Goal: Information Seeking & Learning: Check status

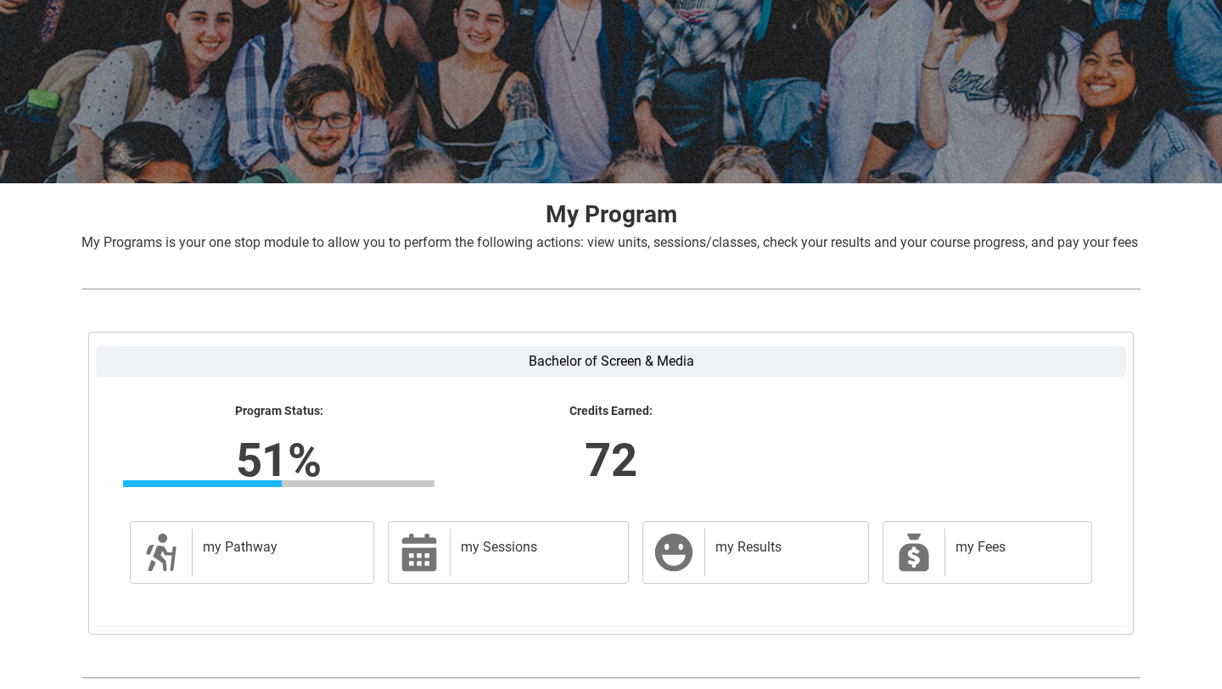
scroll to position [165, 0]
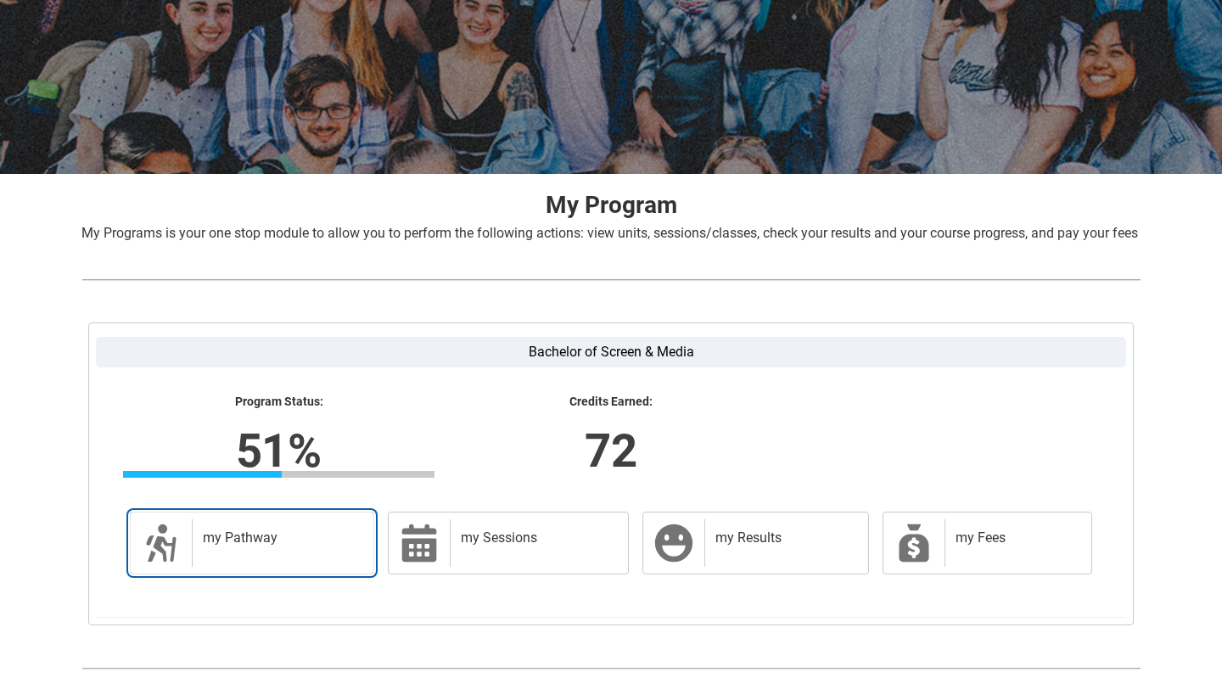
click at [225, 567] on div "my Pathway" at bounding box center [279, 543] width 175 height 48
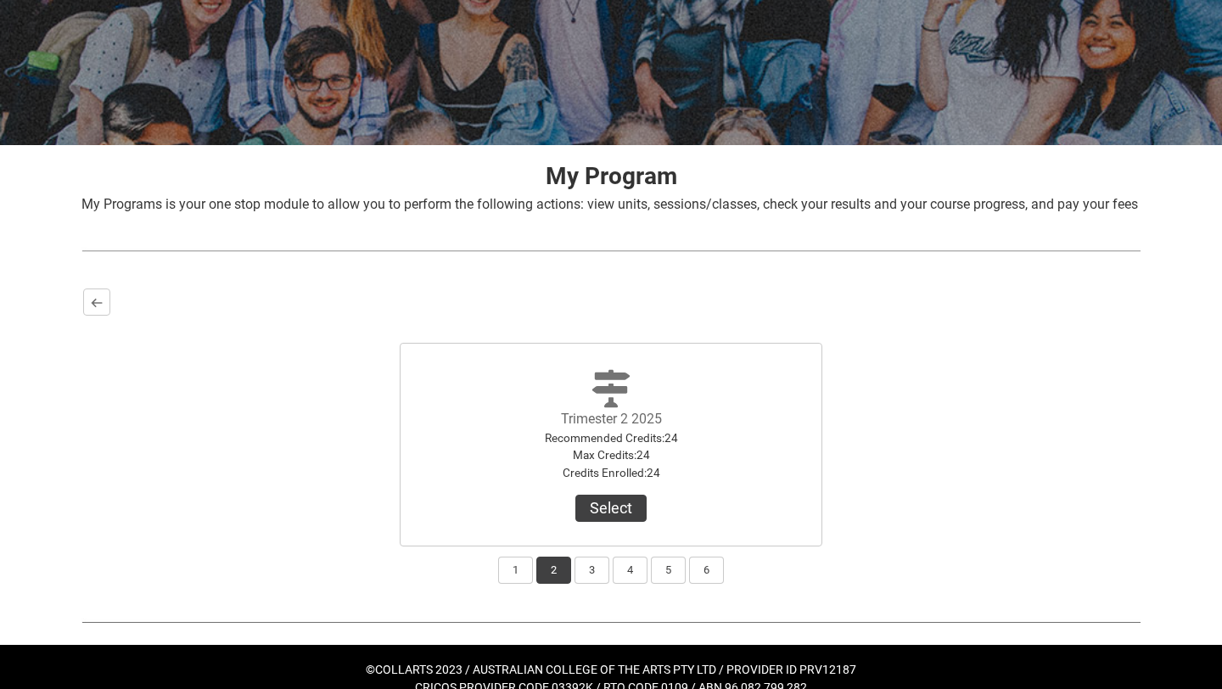
scroll to position [238, 0]
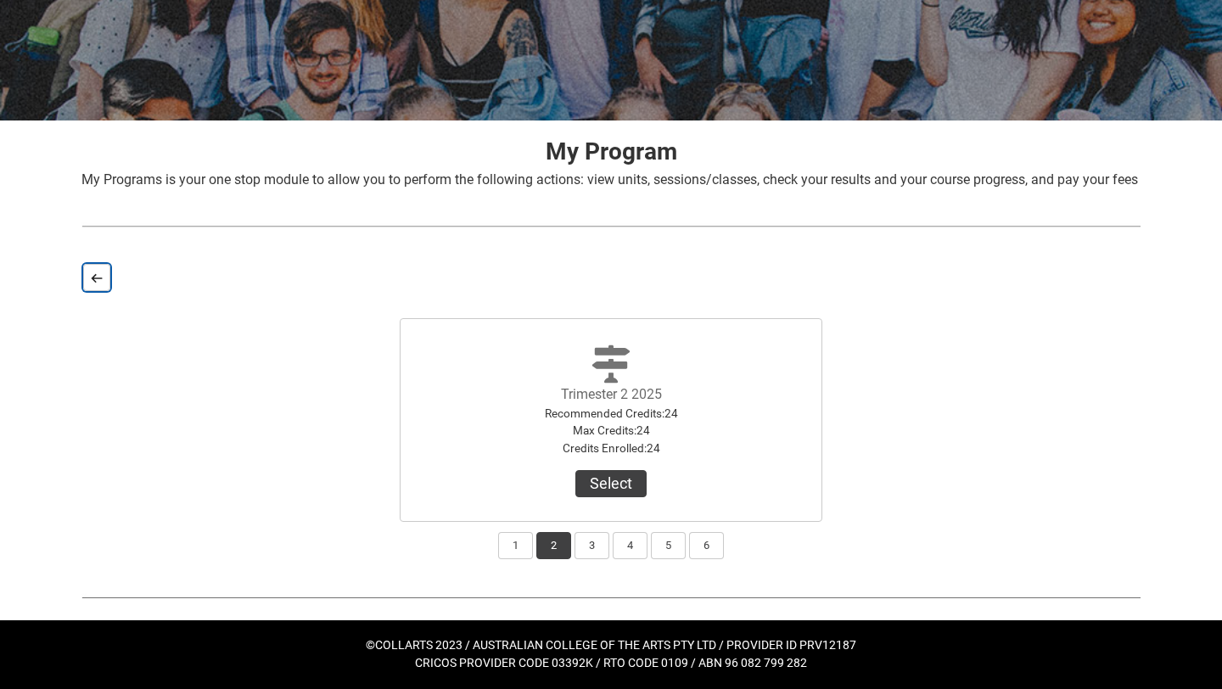
click at [99, 275] on lightning-primitive-icon "button" at bounding box center [97, 277] width 12 height 13
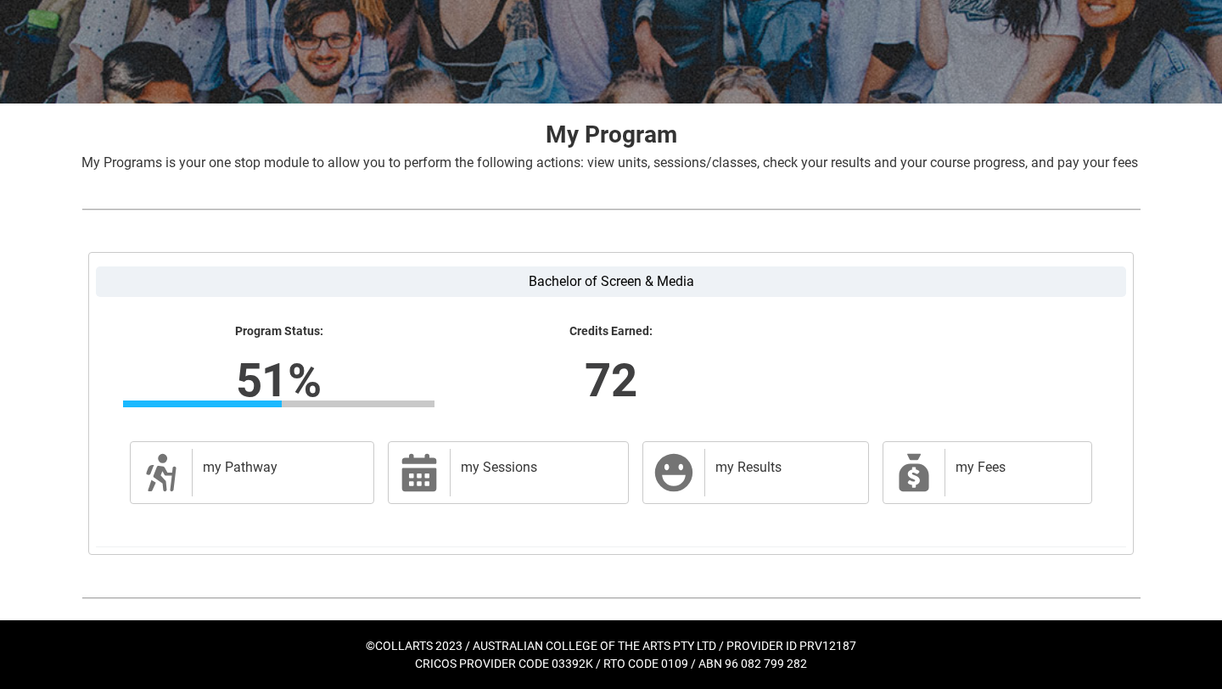
scroll to position [0, 0]
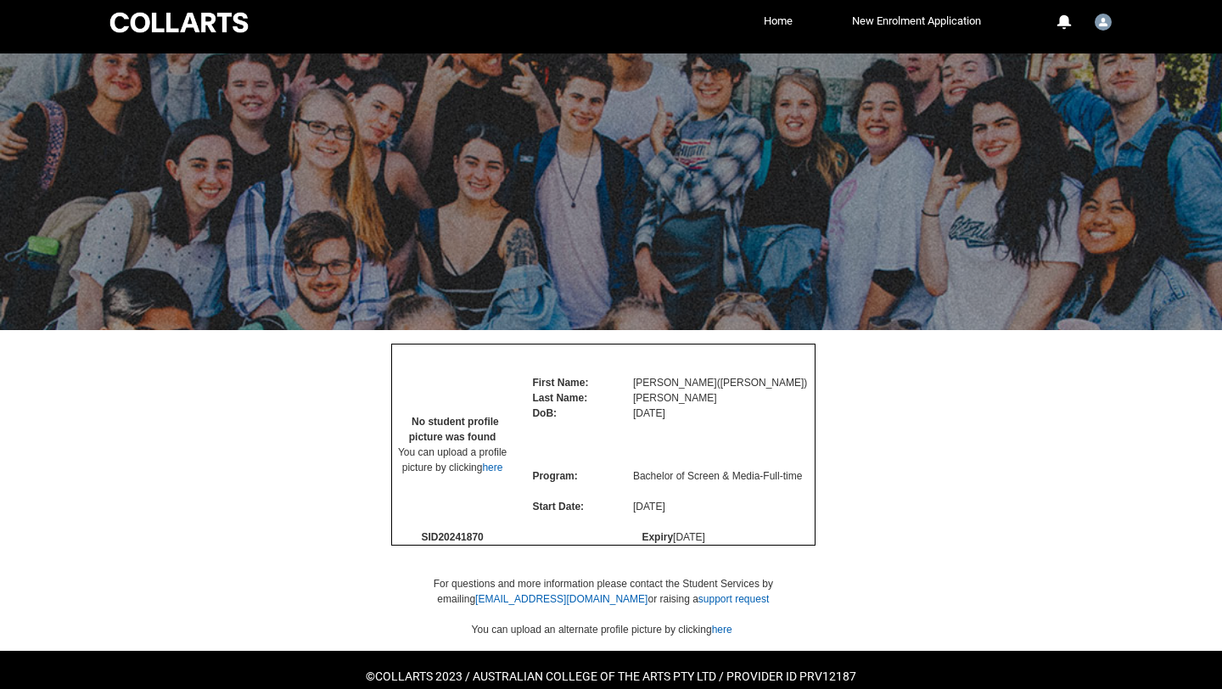
scroll to position [89, 0]
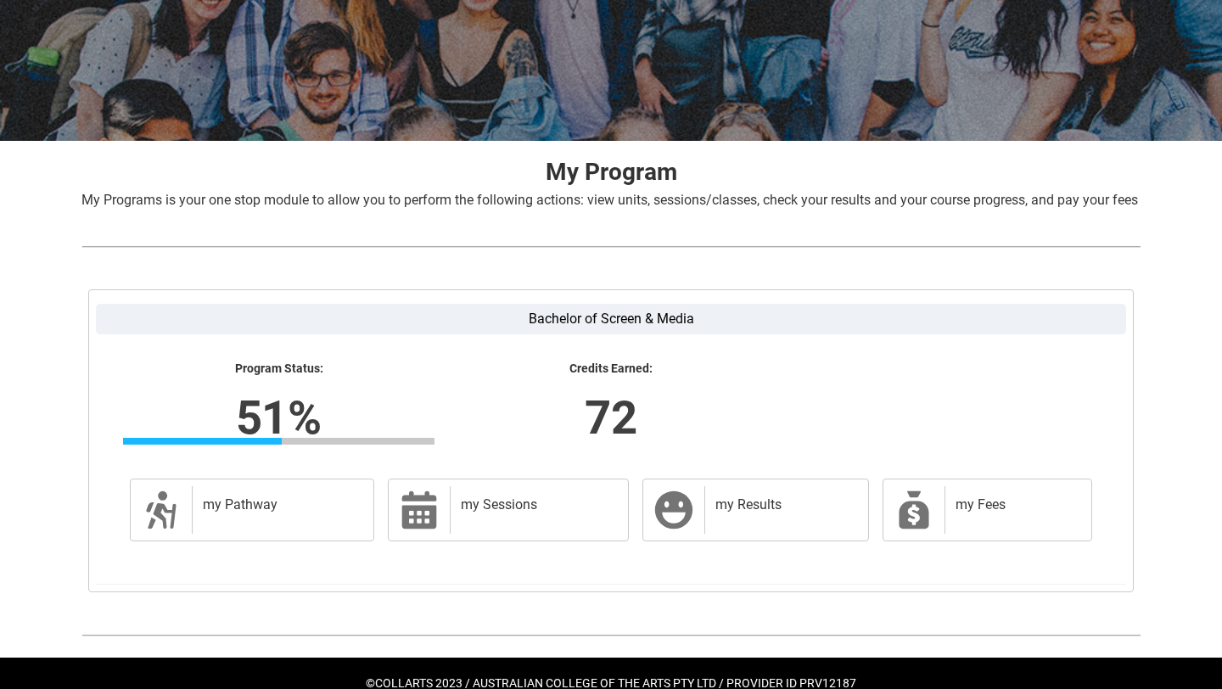
scroll to position [256, 0]
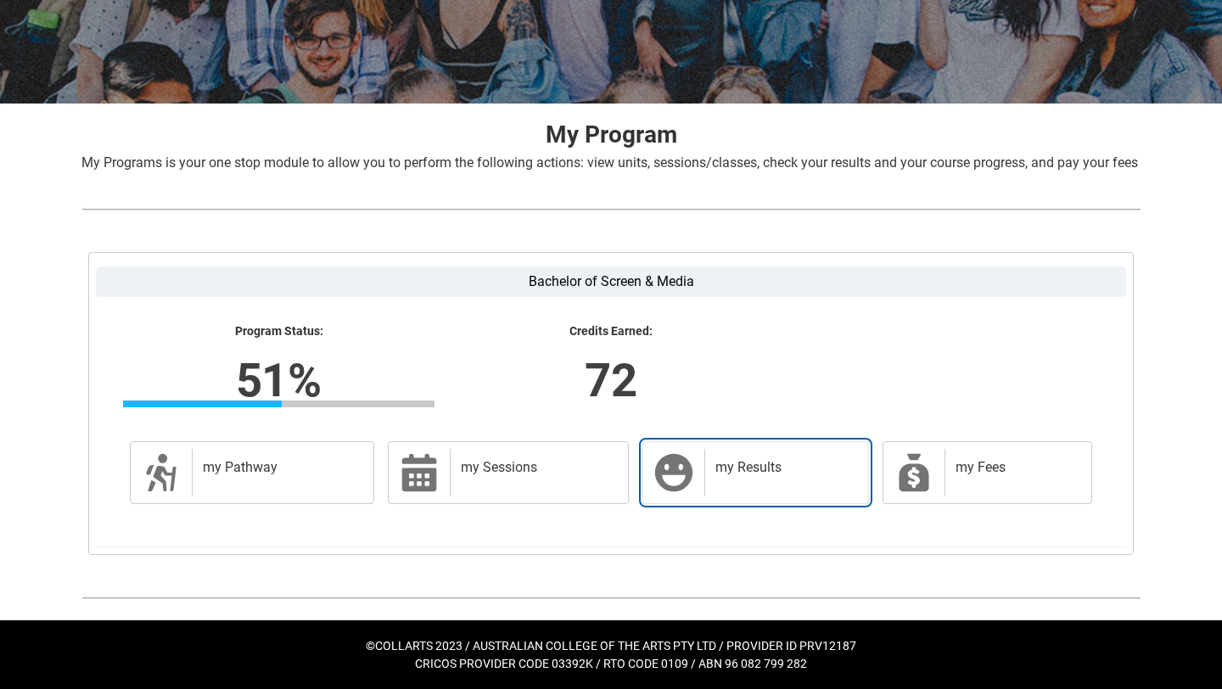
click at [721, 463] on h2 "my Results" at bounding box center [783, 467] width 136 height 17
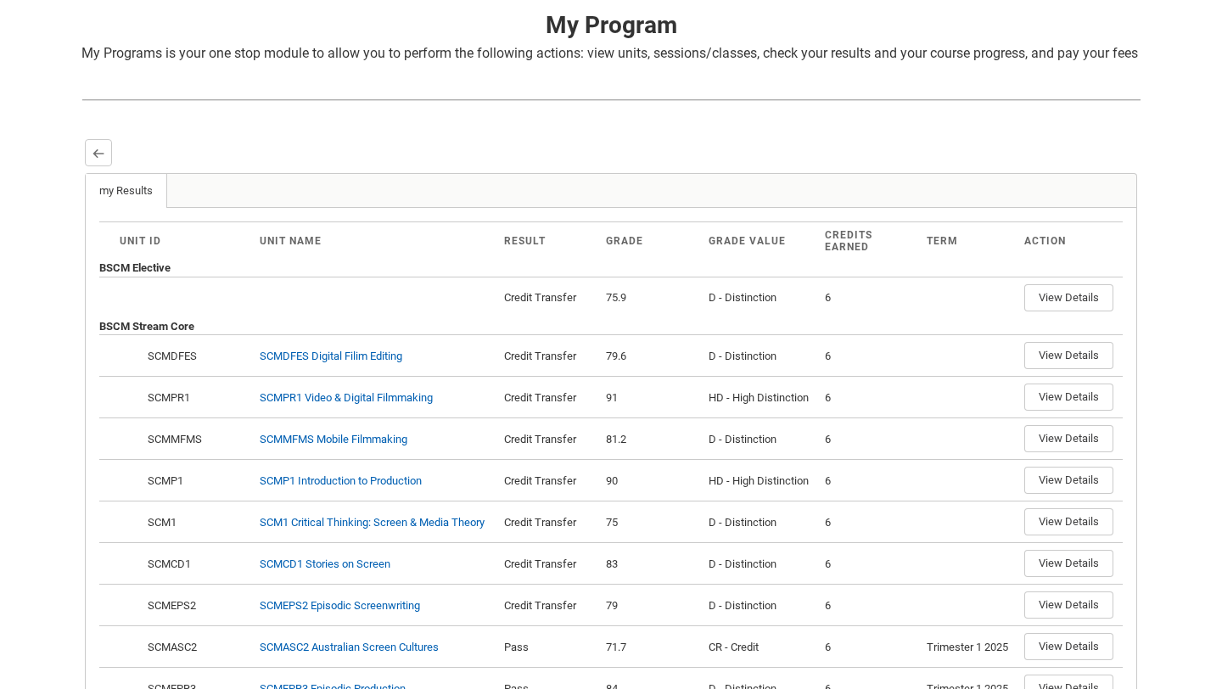
scroll to position [351, 0]
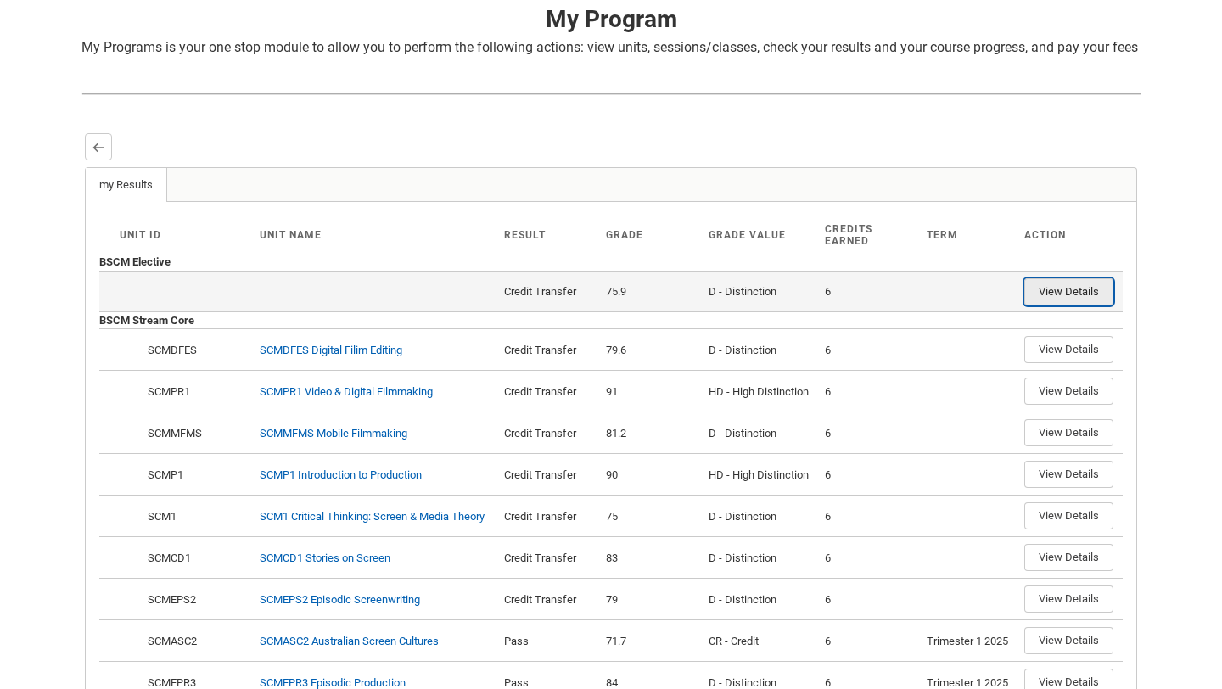
click at [1063, 305] on button "View Details" at bounding box center [1068, 291] width 89 height 27
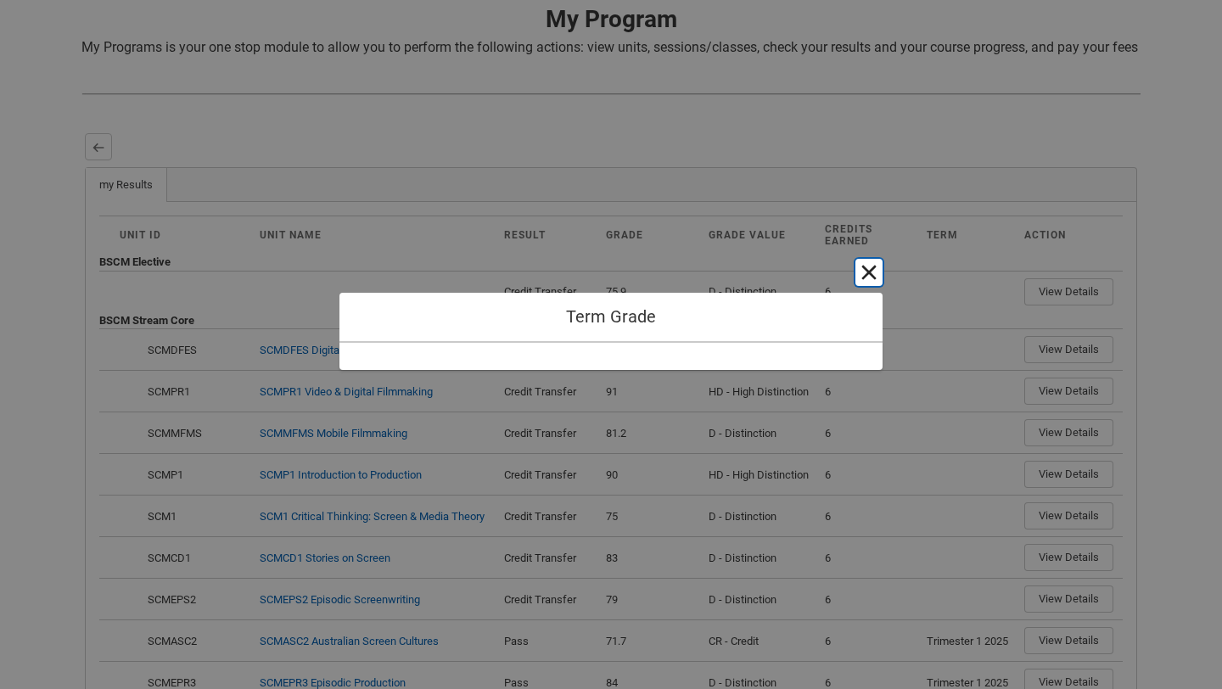
click at [873, 278] on button "Cancel and close" at bounding box center [868, 272] width 27 height 27
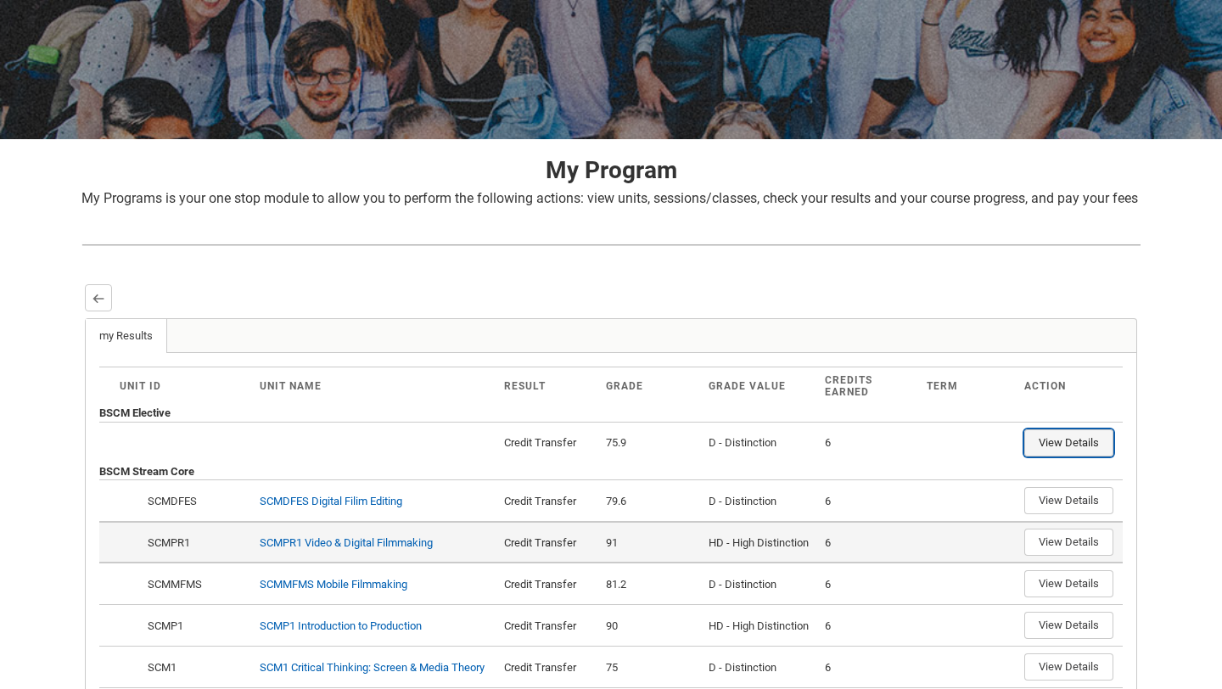
scroll to position [0, 0]
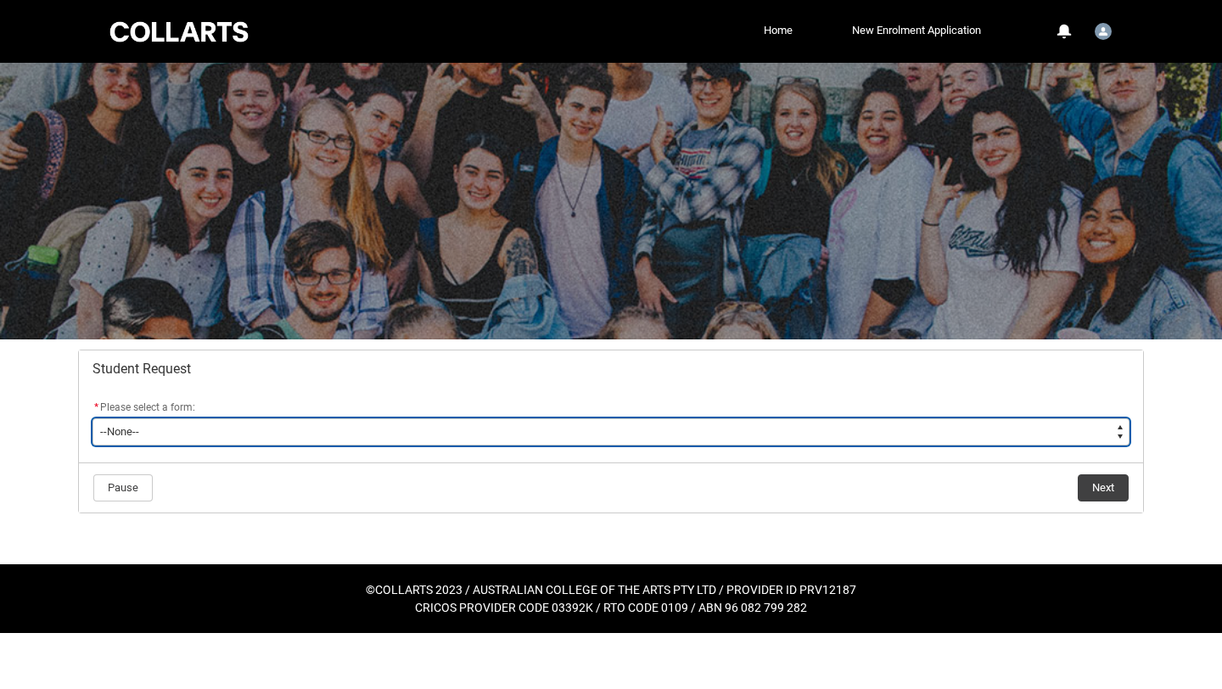
click at [434, 445] on select "--None-- Academic Transcript Application to Appeal Assignment Extension Change …" at bounding box center [610, 431] width 1037 height 27
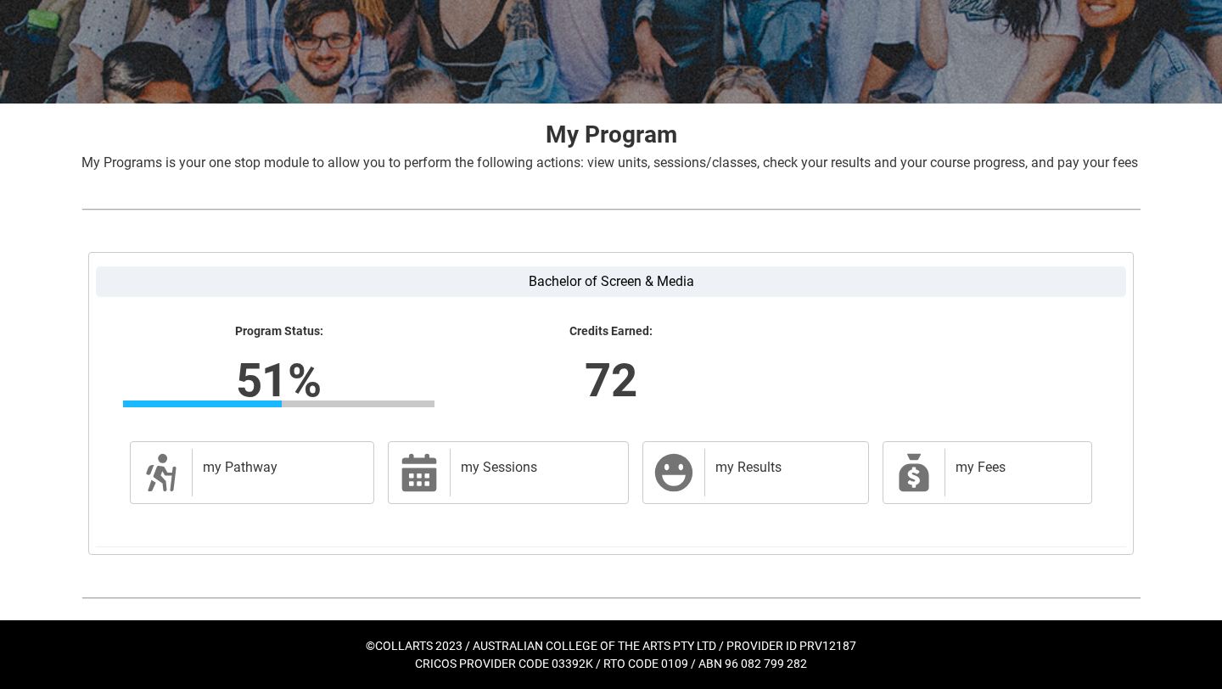
scroll to position [256, 0]
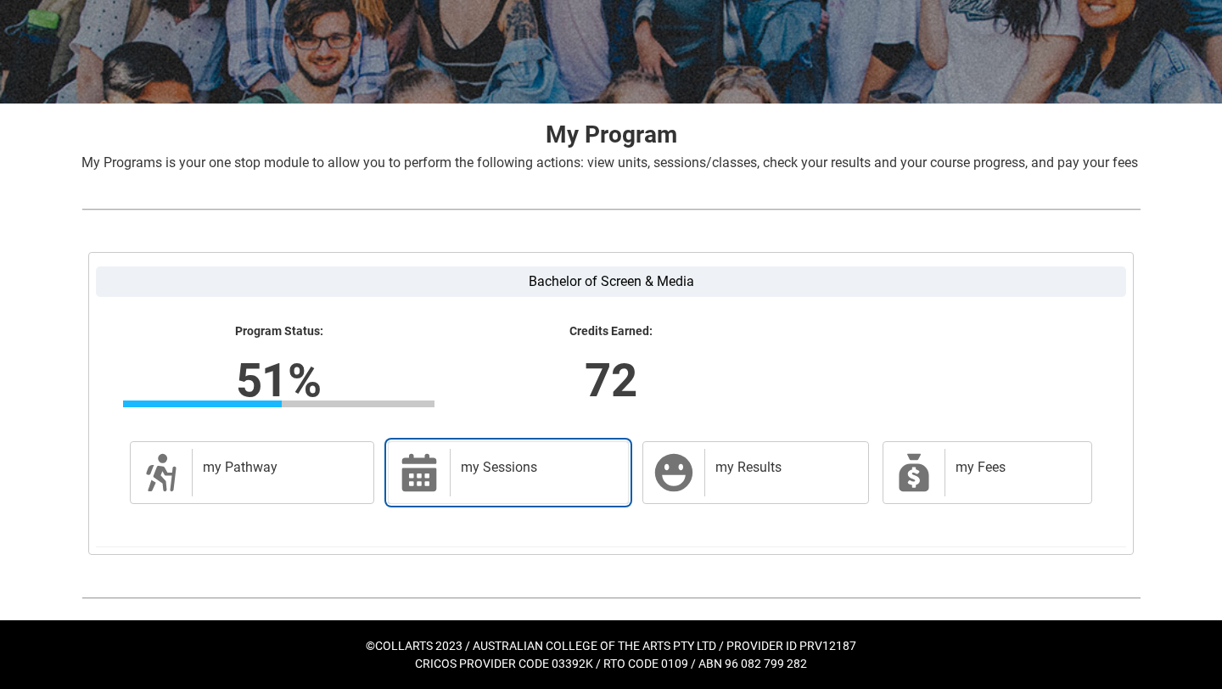
click at [464, 485] on div "my Sessions" at bounding box center [535, 473] width 171 height 48
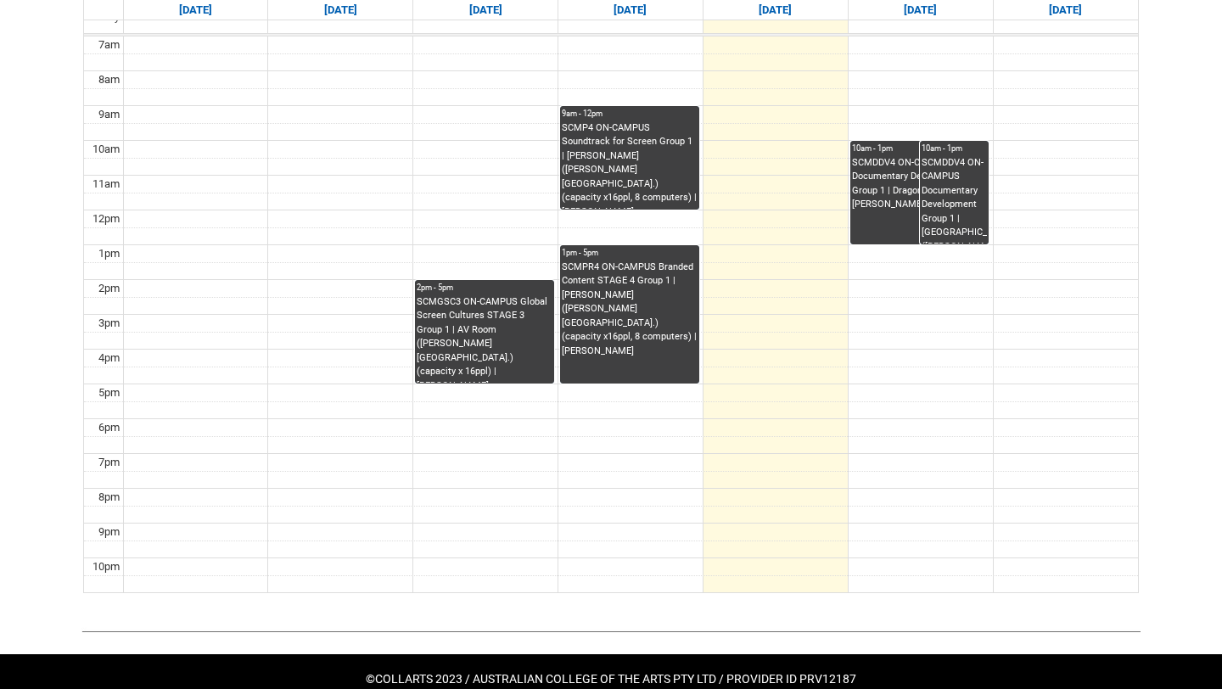
scroll to position [632, 0]
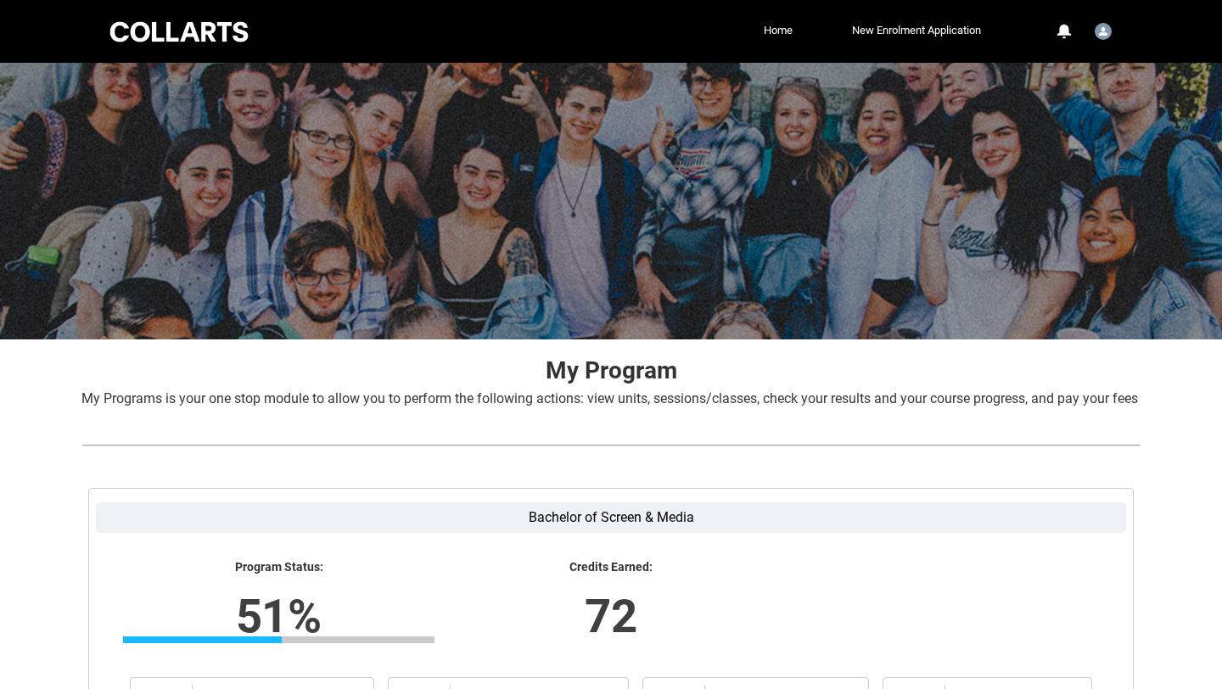
scroll to position [256, 0]
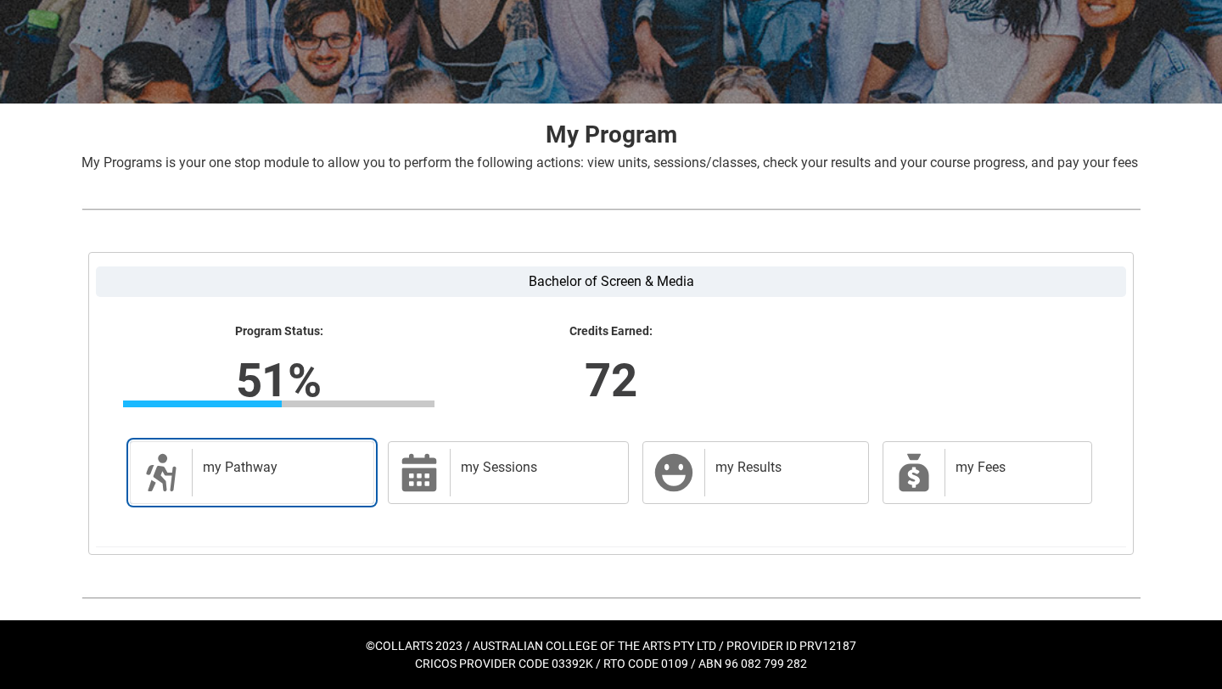
click at [263, 473] on h2 "my Pathway" at bounding box center [280, 467] width 154 height 17
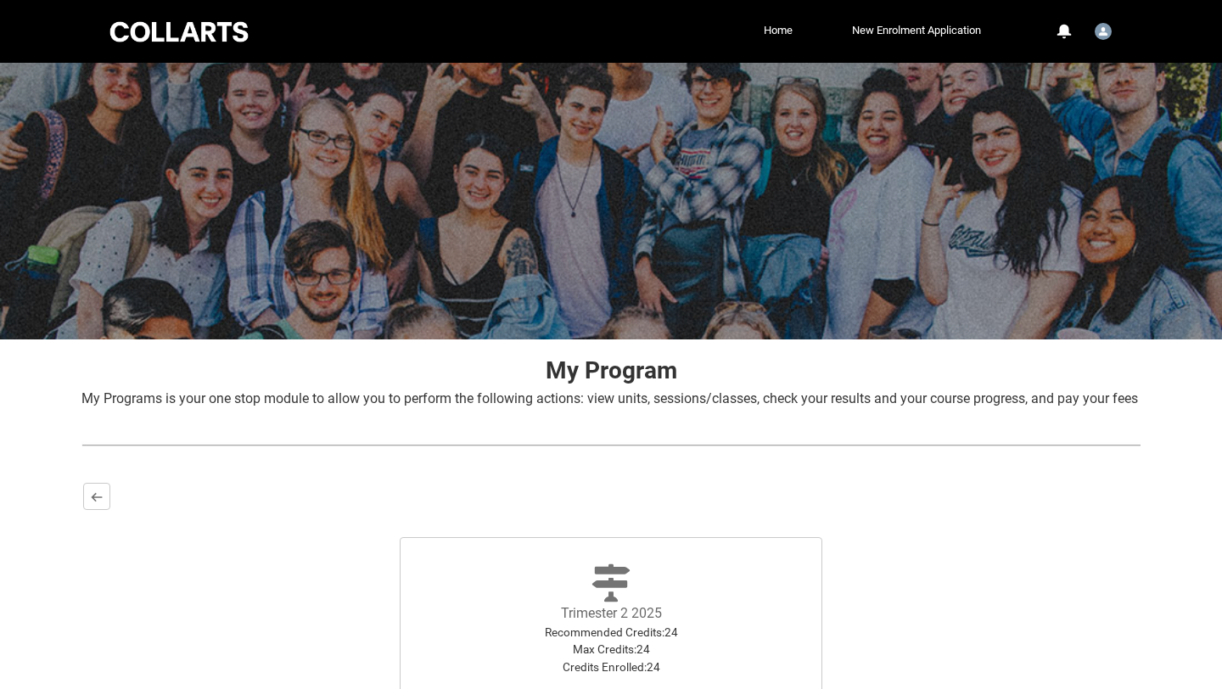
scroll to position [238, 0]
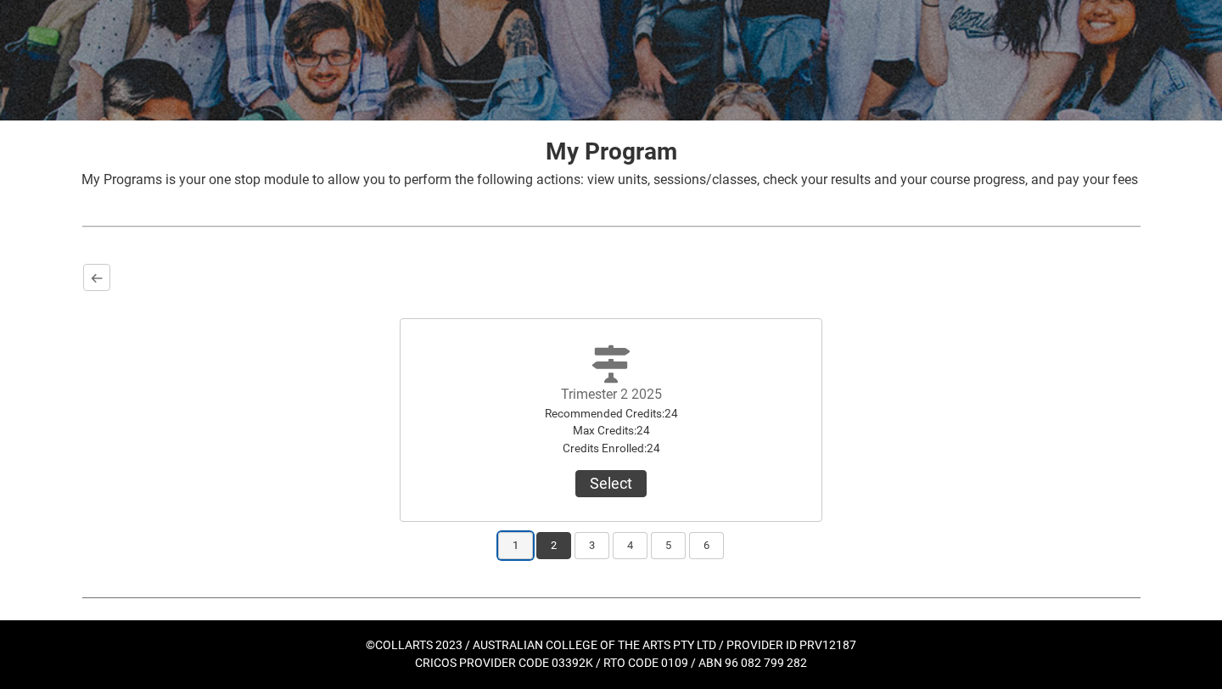
click at [510, 551] on button "1" at bounding box center [515, 545] width 35 height 27
click at [554, 552] on button "2" at bounding box center [553, 545] width 35 height 27
click at [585, 552] on button "3" at bounding box center [591, 545] width 35 height 27
click at [620, 552] on button "4" at bounding box center [630, 545] width 35 height 27
click at [677, 551] on button "5" at bounding box center [668, 545] width 35 height 27
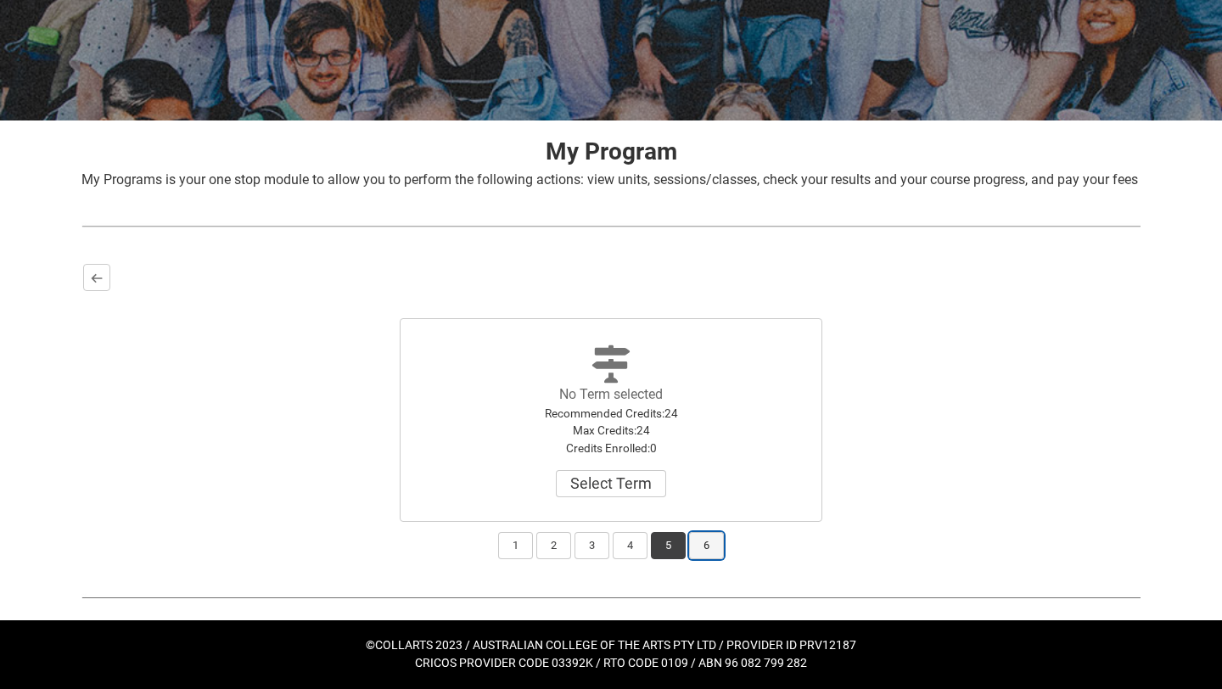
click at [708, 551] on button "6" at bounding box center [706, 545] width 35 height 27
click at [557, 558] on button "2" at bounding box center [553, 545] width 35 height 27
click at [507, 546] on button "1" at bounding box center [515, 545] width 35 height 27
click at [534, 548] on div "1 2 3 4 5 6" at bounding box center [610, 540] width 1055 height 37
click at [536, 548] on button "2" at bounding box center [553, 545] width 35 height 27
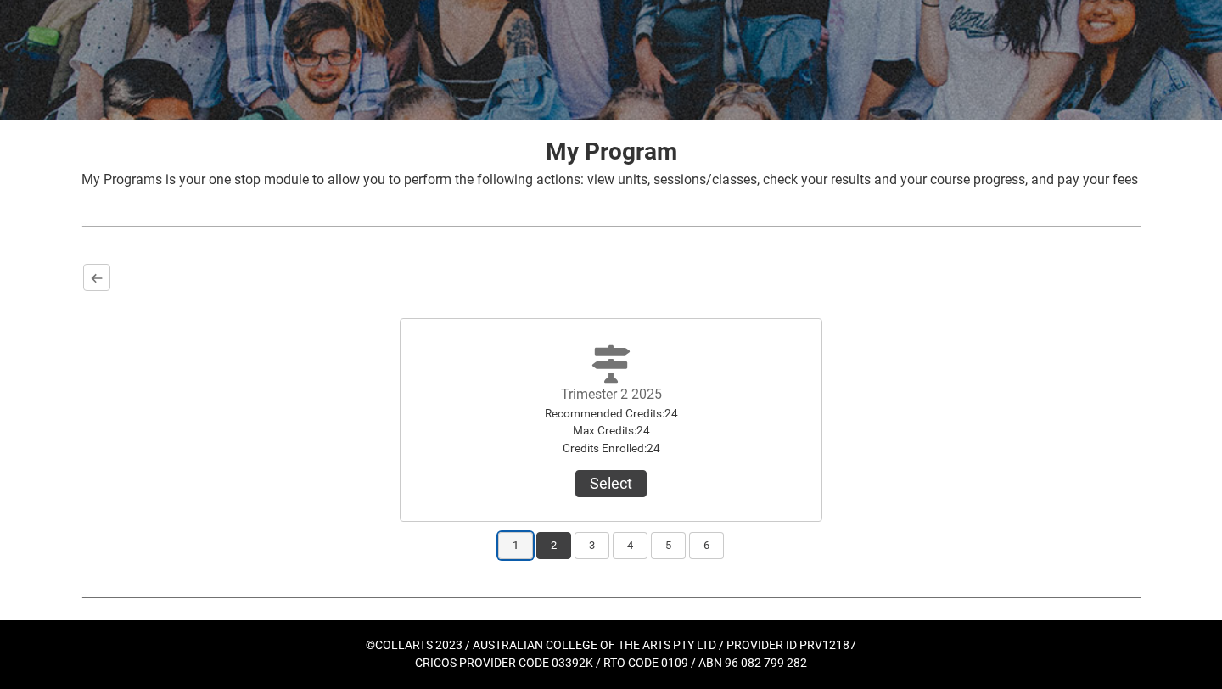
click at [518, 540] on button "1" at bounding box center [515, 545] width 35 height 27
click at [590, 509] on span "Trimester 1 2025 Recommended Credits : 24 Max Credits : 24 Credits Enrolled : 2…" at bounding box center [611, 420] width 204 height 181
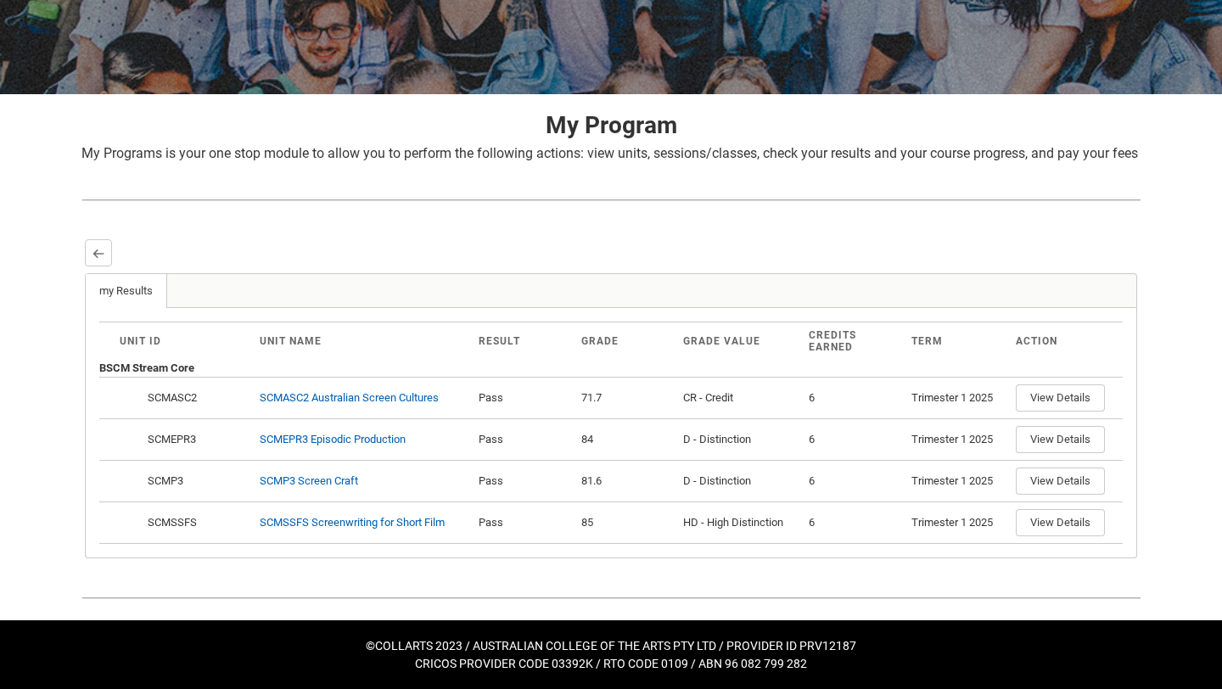
scroll to position [266, 0]
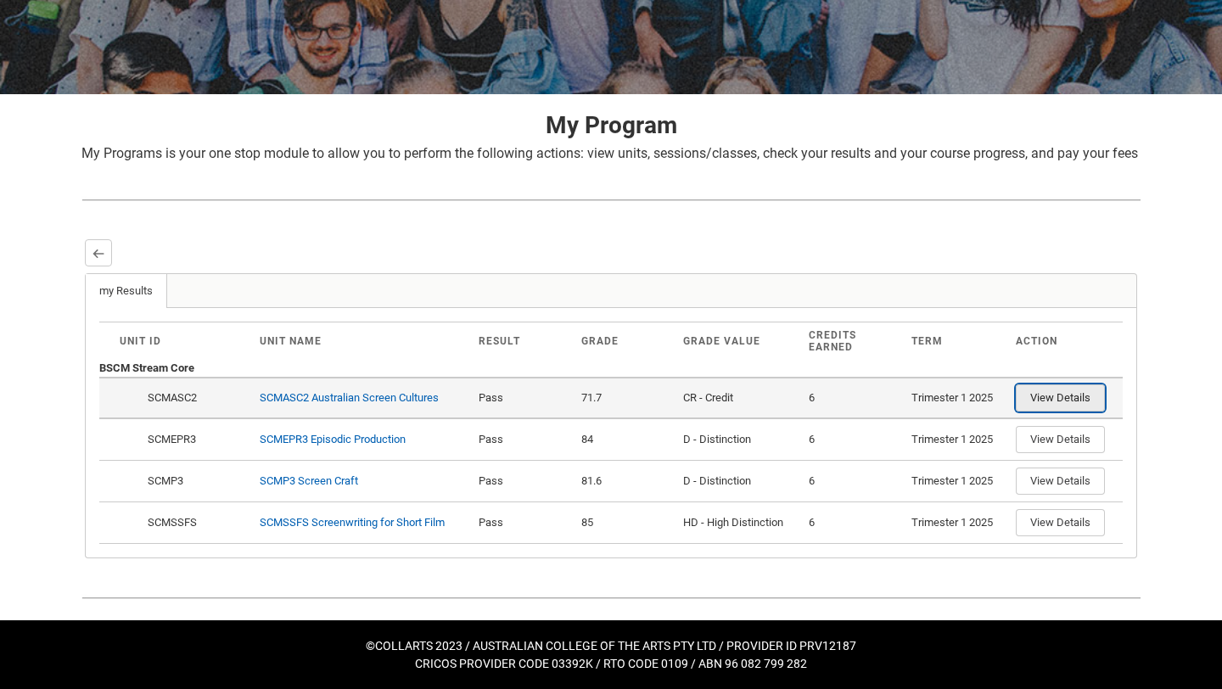
click at [1062, 405] on button "View Details" at bounding box center [1060, 397] width 89 height 27
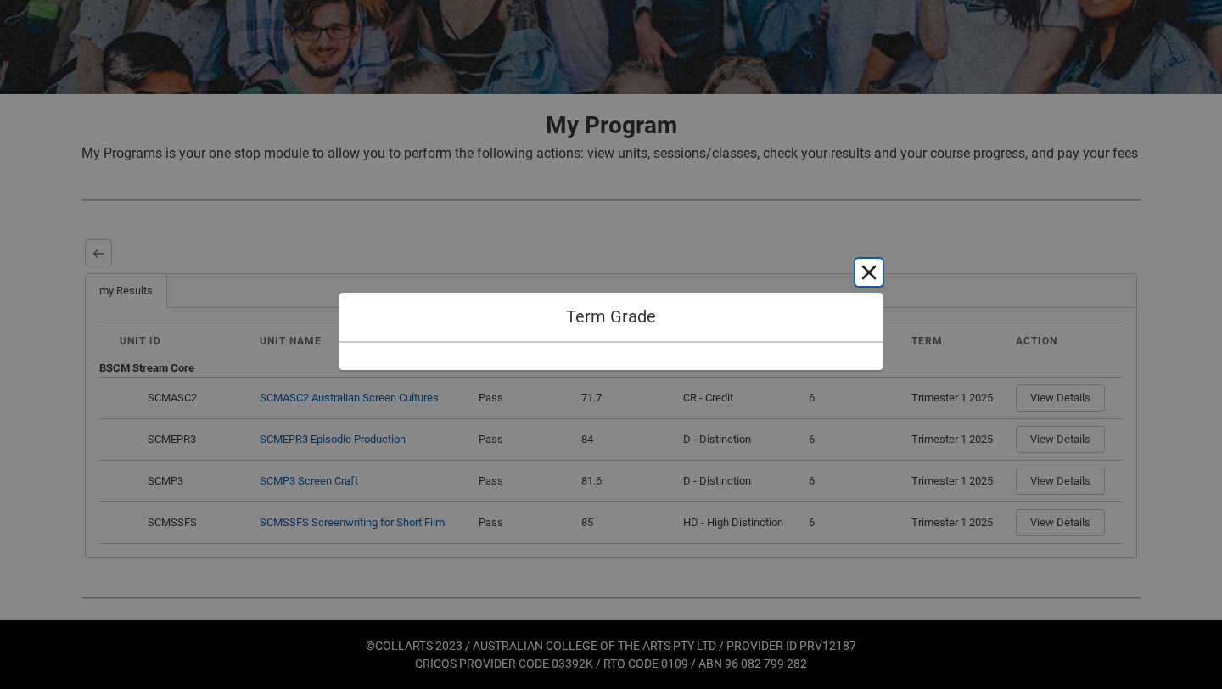
click at [861, 279] on button "Cancel and close" at bounding box center [868, 272] width 27 height 27
